Goal: Task Accomplishment & Management: Manage account settings

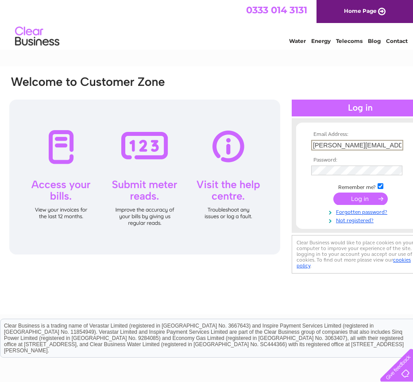
click at [363, 199] on input "submit" at bounding box center [360, 199] width 54 height 12
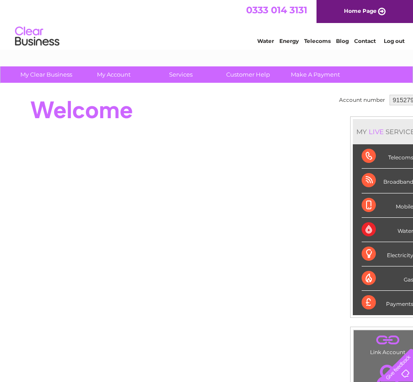
click at [405, 100] on select "915279 923307" at bounding box center [405, 100] width 33 height 11
select select "923307"
click at [389, 95] on select "915279 923307" at bounding box center [405, 100] width 33 height 11
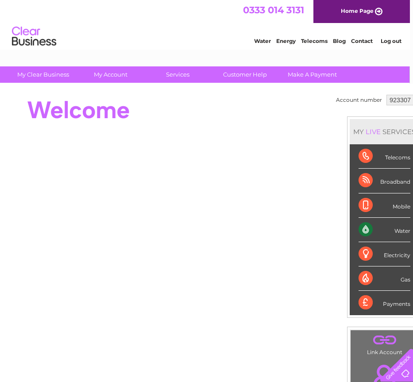
scroll to position [0, 16]
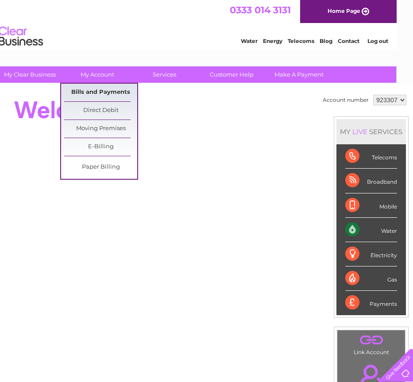
click at [96, 94] on link "Bills and Payments" at bounding box center [100, 93] width 73 height 18
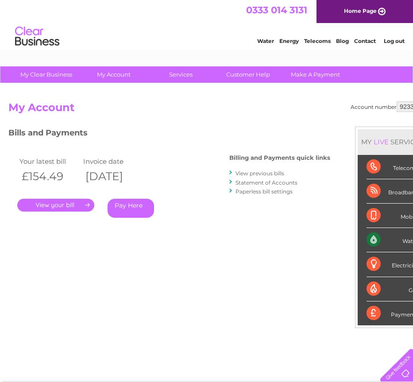
click at [74, 204] on link "." at bounding box center [55, 205] width 77 height 13
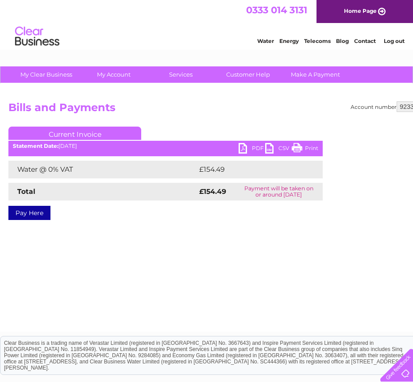
click at [252, 148] on link "PDF" at bounding box center [252, 149] width 27 height 13
